Goal: Information Seeking & Learning: Learn about a topic

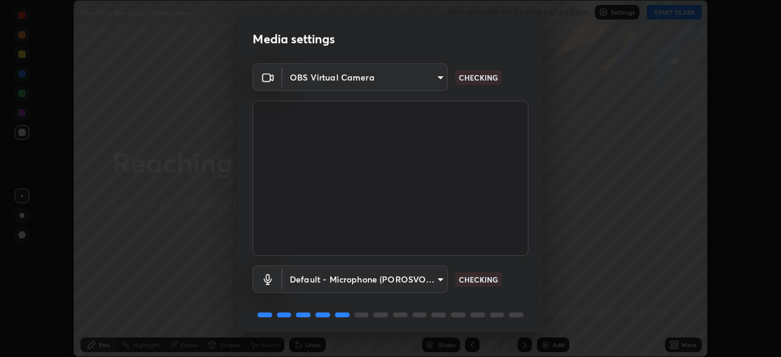
scroll to position [43, 0]
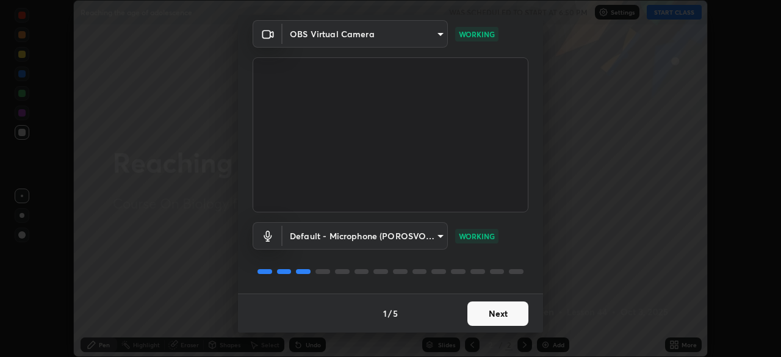
click at [501, 311] on button "Next" at bounding box center [497, 313] width 61 height 24
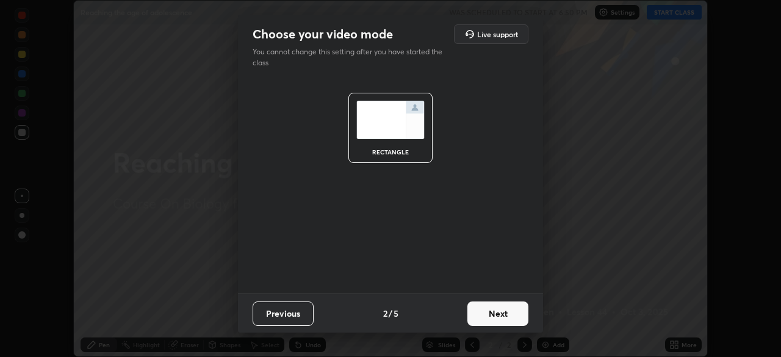
scroll to position [0, 0]
click at [509, 317] on button "Next" at bounding box center [497, 313] width 61 height 24
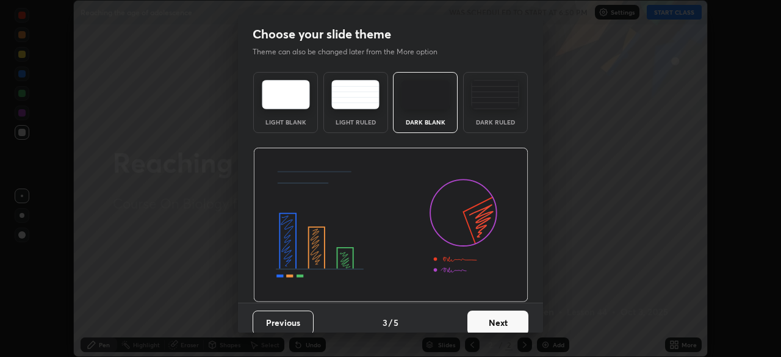
scroll to position [9, 0]
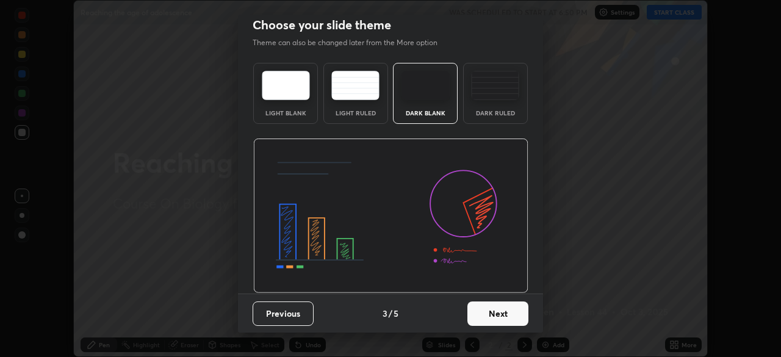
click at [489, 309] on button "Next" at bounding box center [497, 313] width 61 height 24
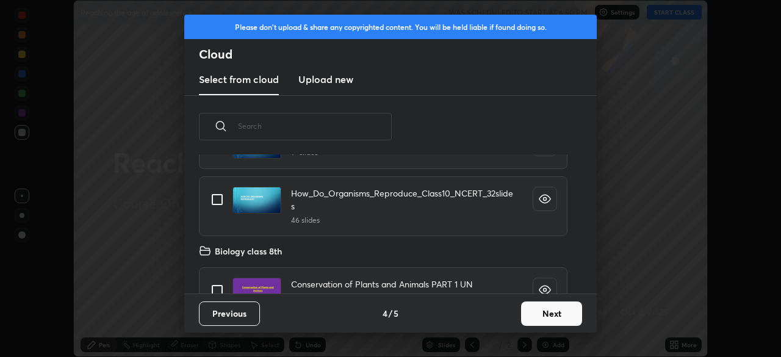
scroll to position [254, 0]
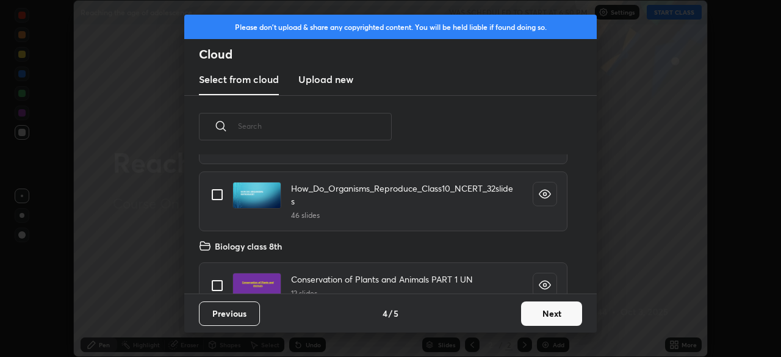
click at [538, 317] on button "Next" at bounding box center [551, 313] width 61 height 24
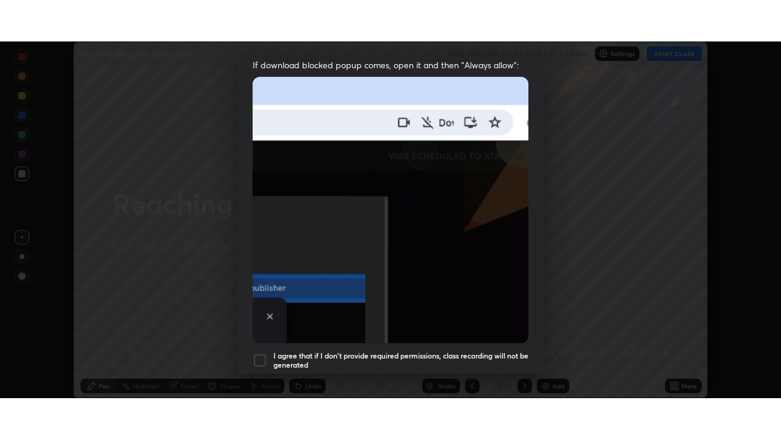
scroll to position [292, 0]
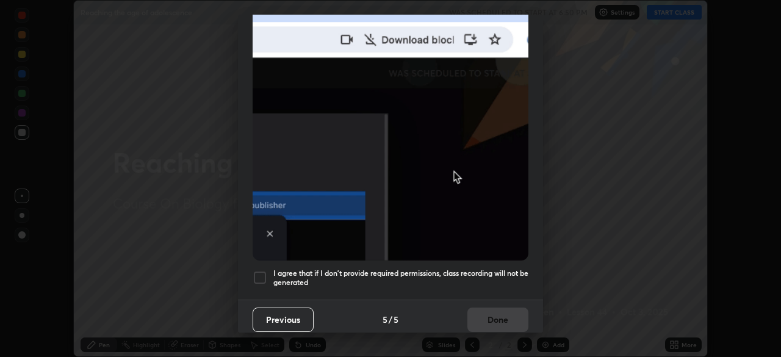
click at [422, 280] on h5 "I agree that if I don't provide required permissions, class recording will not …" at bounding box center [400, 277] width 255 height 19
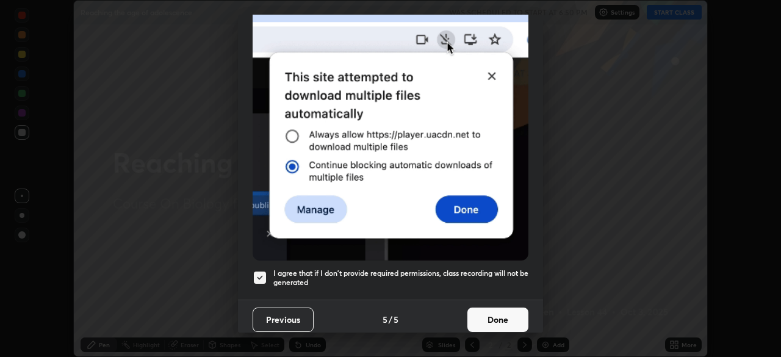
click at [484, 307] on button "Done" at bounding box center [497, 319] width 61 height 24
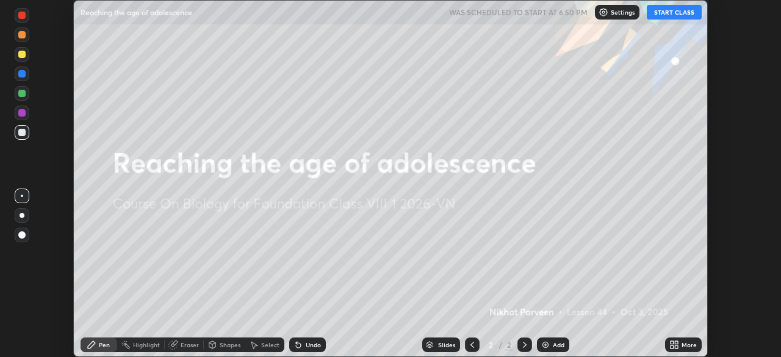
click at [661, 16] on button "START CLASS" at bounding box center [674, 12] width 55 height 15
click at [682, 350] on div "More" at bounding box center [683, 344] width 37 height 15
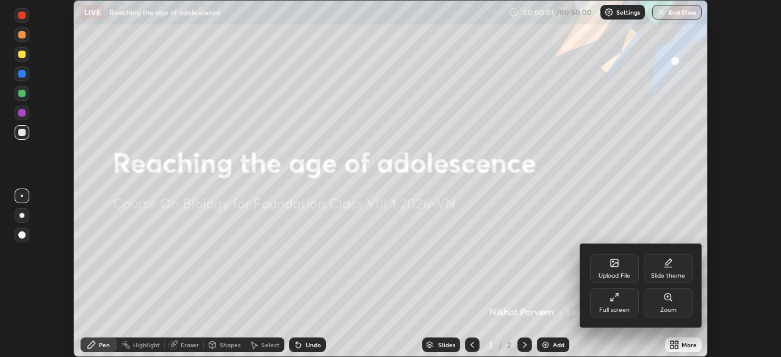
click at [625, 297] on div "Full screen" at bounding box center [614, 302] width 49 height 29
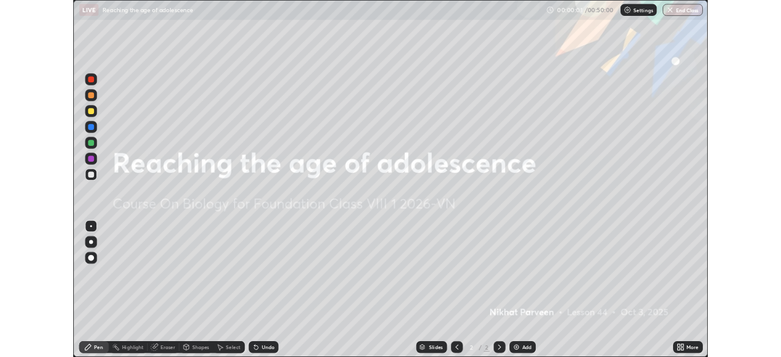
scroll to position [439, 781]
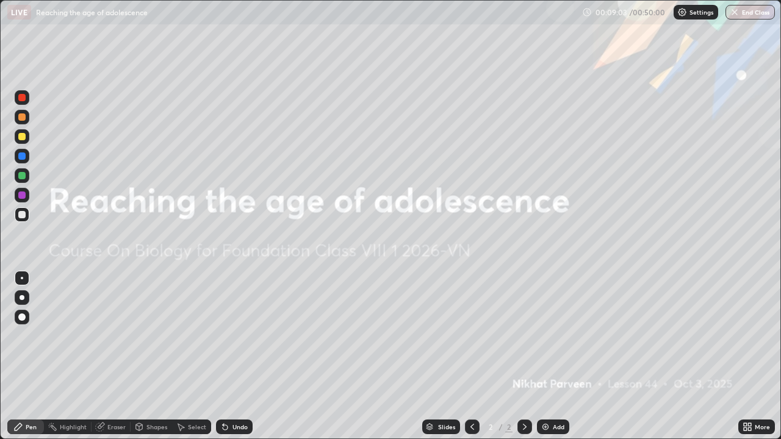
click at [549, 356] on img at bounding box center [546, 427] width 10 height 10
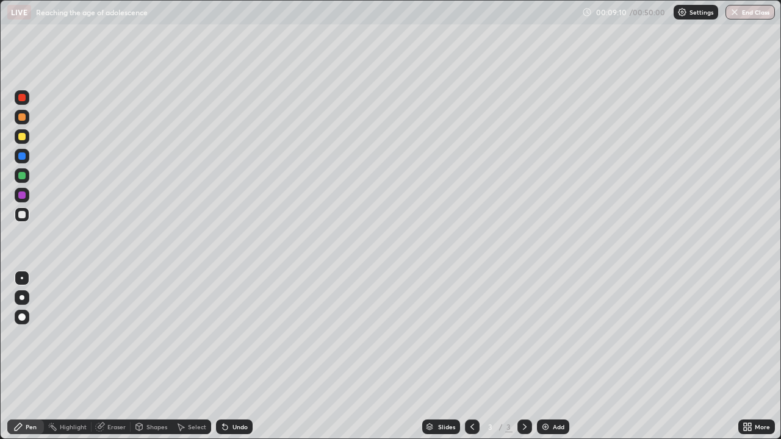
click at [21, 299] on div at bounding box center [22, 297] width 5 height 5
click at [23, 99] on div at bounding box center [21, 97] width 7 height 7
click at [23, 215] on div at bounding box center [21, 214] width 7 height 7
click at [22, 278] on div at bounding box center [22, 278] width 2 height 2
click at [23, 139] on div at bounding box center [21, 136] width 7 height 7
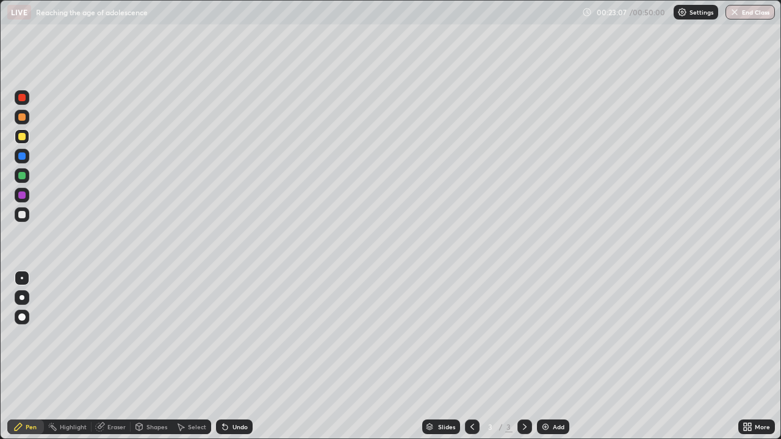
click at [229, 356] on div "Undo" at bounding box center [234, 427] width 37 height 15
click at [553, 356] on div "Add" at bounding box center [559, 427] width 12 height 6
click at [19, 196] on div at bounding box center [21, 195] width 7 height 7
click at [21, 299] on div at bounding box center [22, 297] width 5 height 5
click at [22, 215] on div at bounding box center [21, 214] width 7 height 7
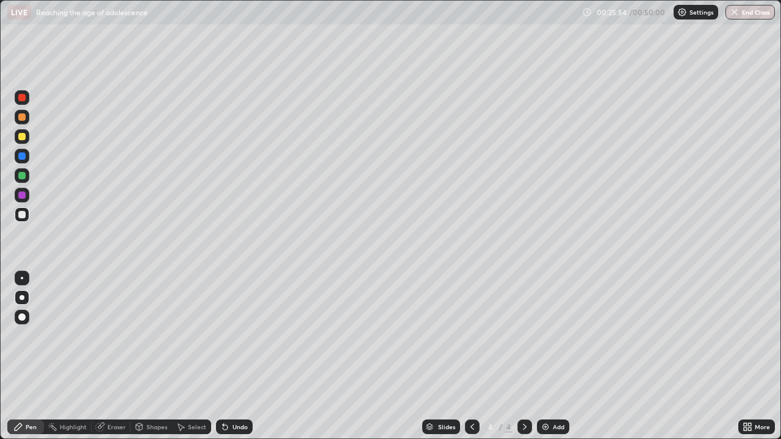
click at [23, 136] on div at bounding box center [21, 136] width 7 height 7
click at [22, 278] on div at bounding box center [22, 278] width 2 height 2
click at [471, 356] on icon at bounding box center [472, 427] width 10 height 10
click at [525, 356] on icon at bounding box center [525, 427] width 10 height 10
click at [553, 356] on div "Add" at bounding box center [553, 427] width 32 height 15
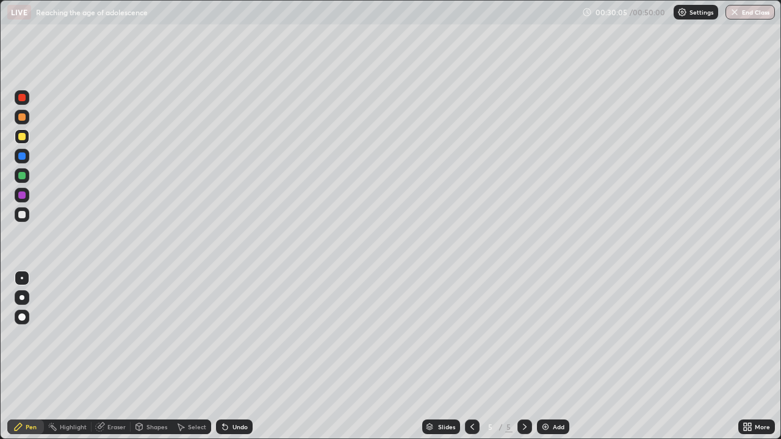
click at [22, 298] on div at bounding box center [22, 297] width 5 height 5
click at [29, 98] on div at bounding box center [22, 97] width 15 height 15
click at [24, 215] on div at bounding box center [21, 214] width 7 height 7
click at [22, 278] on div at bounding box center [22, 278] width 2 height 2
click at [20, 195] on div at bounding box center [21, 195] width 7 height 7
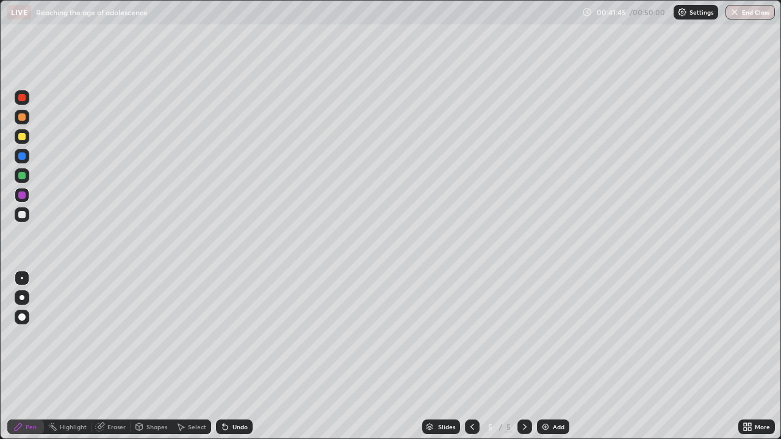
click at [23, 173] on div at bounding box center [21, 175] width 7 height 7
click at [547, 356] on img at bounding box center [546, 427] width 10 height 10
click at [467, 356] on icon at bounding box center [472, 427] width 10 height 10
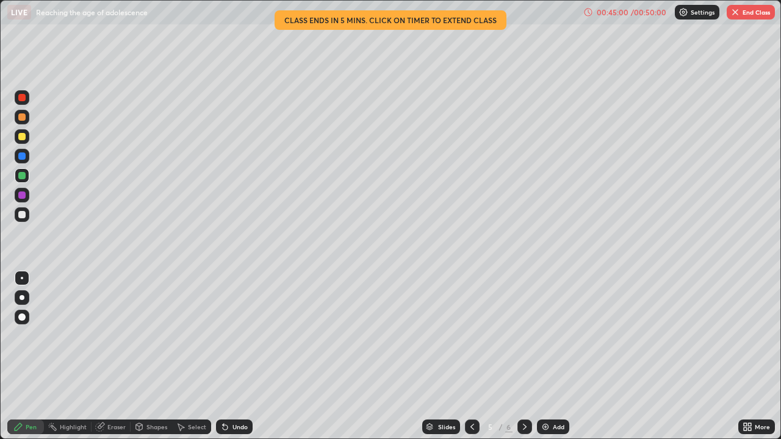
click at [521, 356] on div at bounding box center [524, 427] width 15 height 15
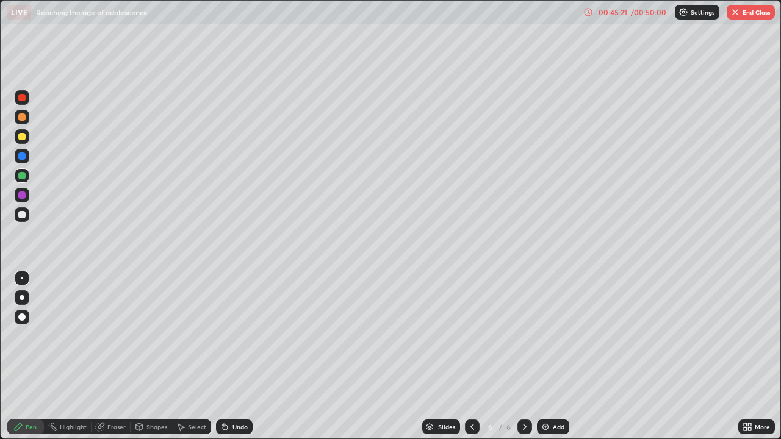
click at [24, 295] on div at bounding box center [22, 297] width 15 height 15
click at [24, 100] on div at bounding box center [21, 97] width 7 height 7
click at [26, 143] on div at bounding box center [22, 136] width 15 height 15
click at [22, 278] on div at bounding box center [22, 278] width 2 height 2
click at [523, 356] on icon at bounding box center [525, 427] width 10 height 10
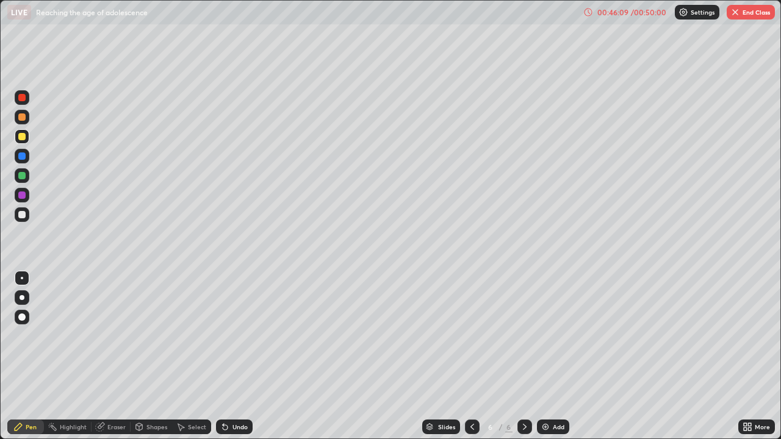
click at [553, 356] on div "Add" at bounding box center [553, 427] width 32 height 15
click at [24, 298] on div at bounding box center [22, 297] width 5 height 5
click at [23, 213] on div at bounding box center [21, 214] width 7 height 7
click at [22, 278] on div at bounding box center [22, 278] width 2 height 2
click at [117, 356] on div "Eraser" at bounding box center [111, 427] width 39 height 15
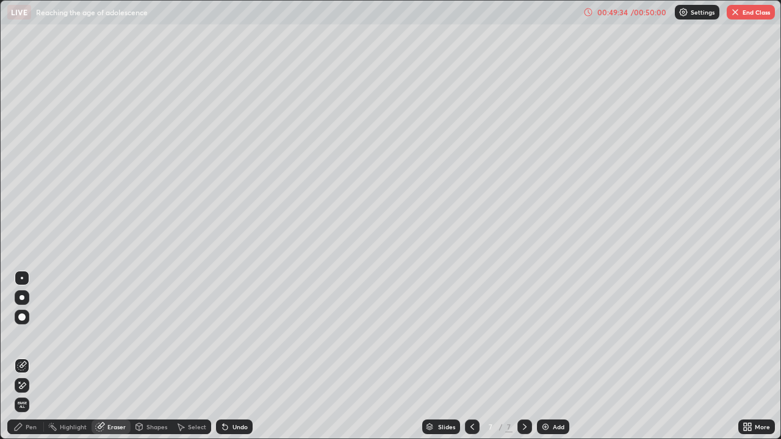
click at [19, 356] on icon at bounding box center [18, 426] width 7 height 7
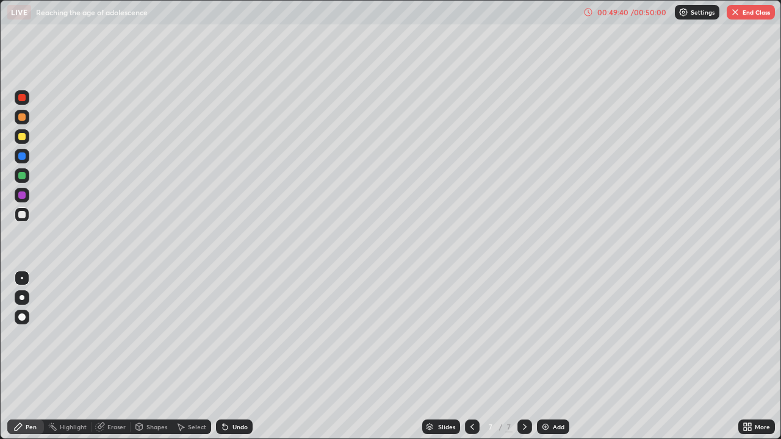
click at [109, 356] on div "Eraser" at bounding box center [116, 427] width 18 height 6
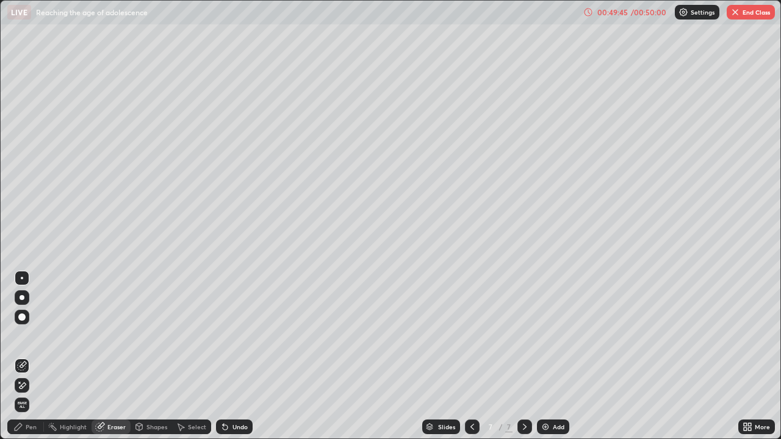
click at [27, 356] on div "Pen" at bounding box center [31, 427] width 11 height 6
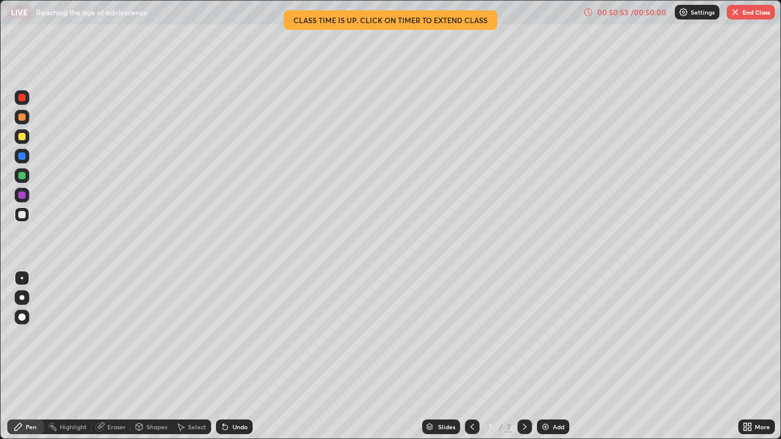
click at [757, 356] on div "More" at bounding box center [762, 427] width 15 height 6
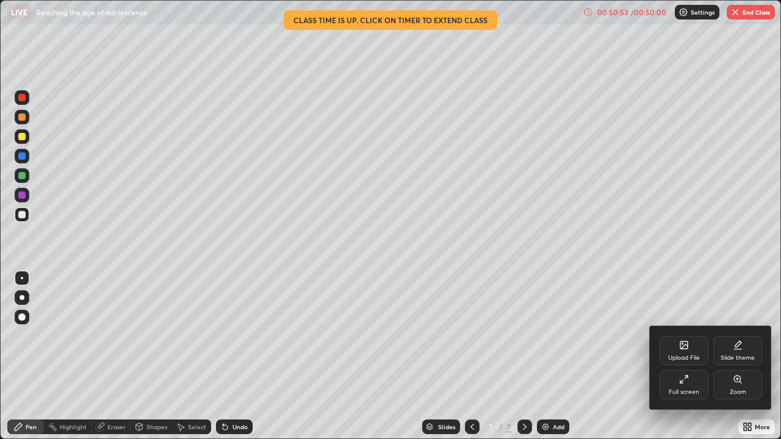
click at [688, 356] on div "Full screen" at bounding box center [684, 384] width 49 height 29
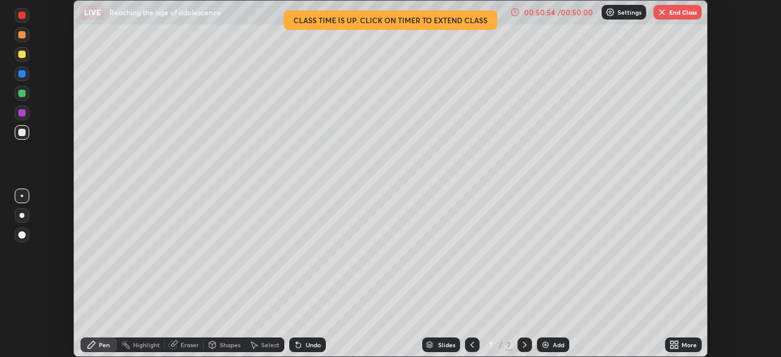
scroll to position [60652, 60228]
click at [672, 12] on button "End Class" at bounding box center [677, 12] width 48 height 15
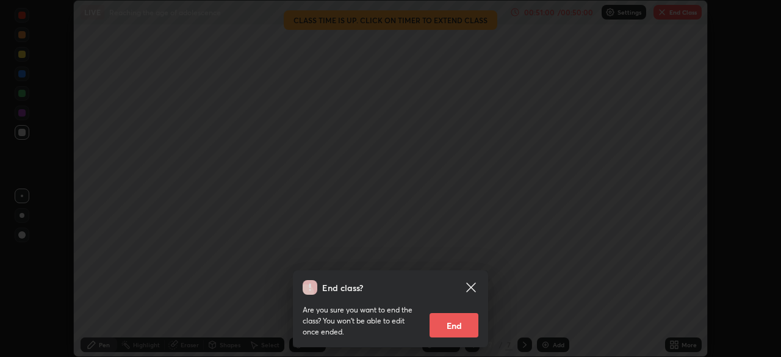
click at [451, 314] on button "End" at bounding box center [453, 325] width 49 height 24
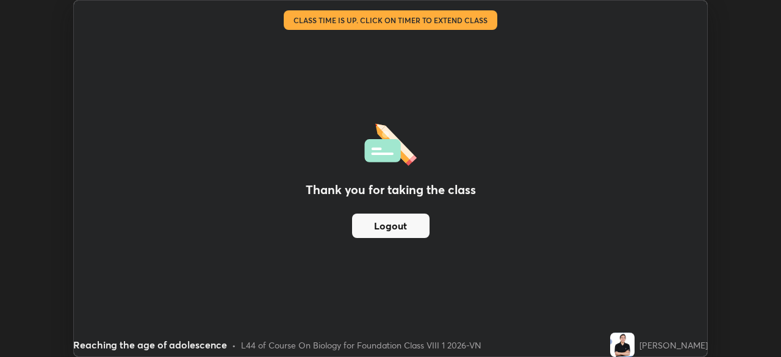
click at [423, 217] on button "Logout" at bounding box center [390, 226] width 77 height 24
